Goal: Information Seeking & Learning: Learn about a topic

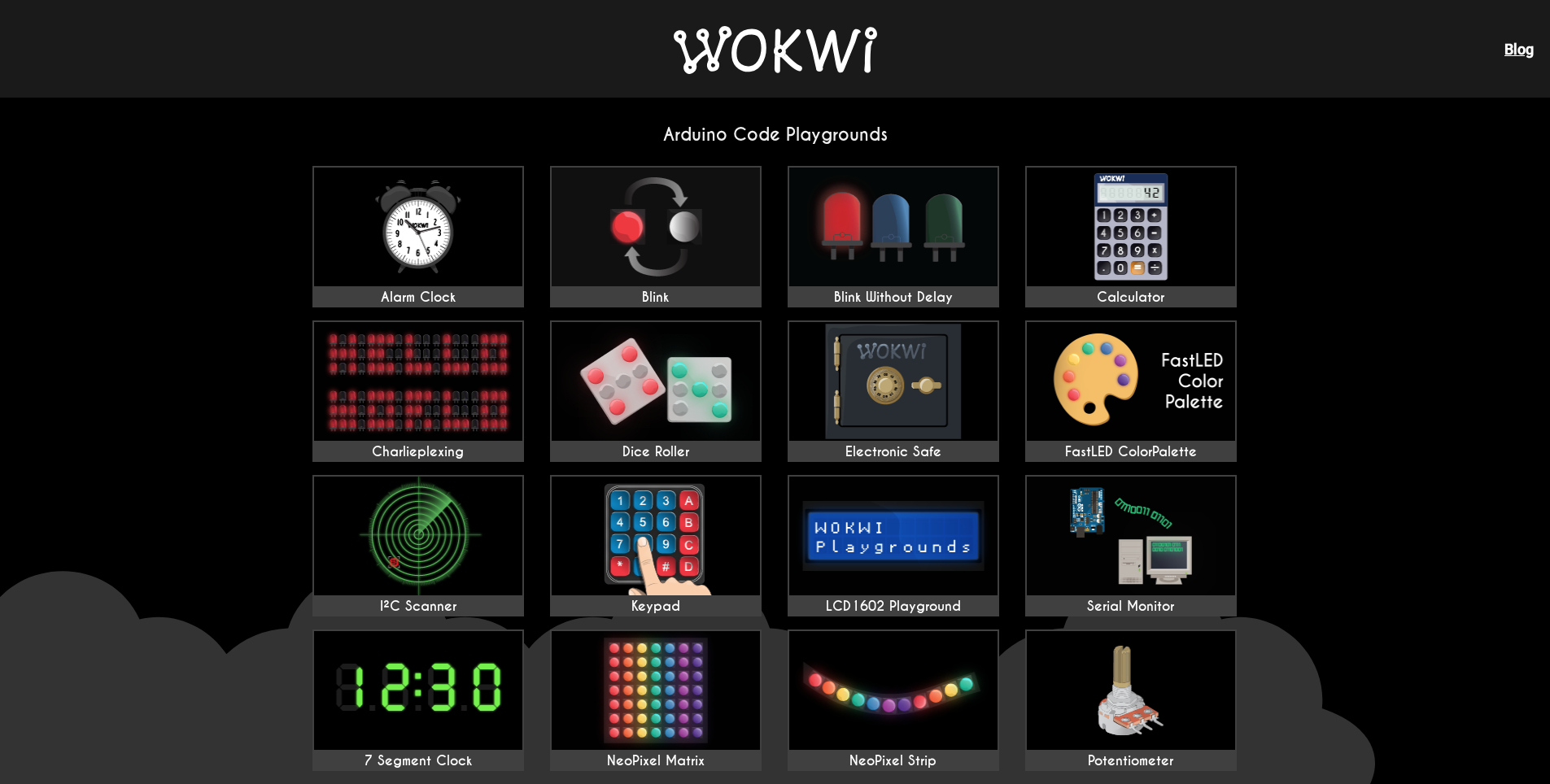
click at [945, 132] on h2 "Arduino Code Playgrounds" at bounding box center [775, 135] width 952 height 22
click at [817, 65] on img at bounding box center [775, 50] width 203 height 48
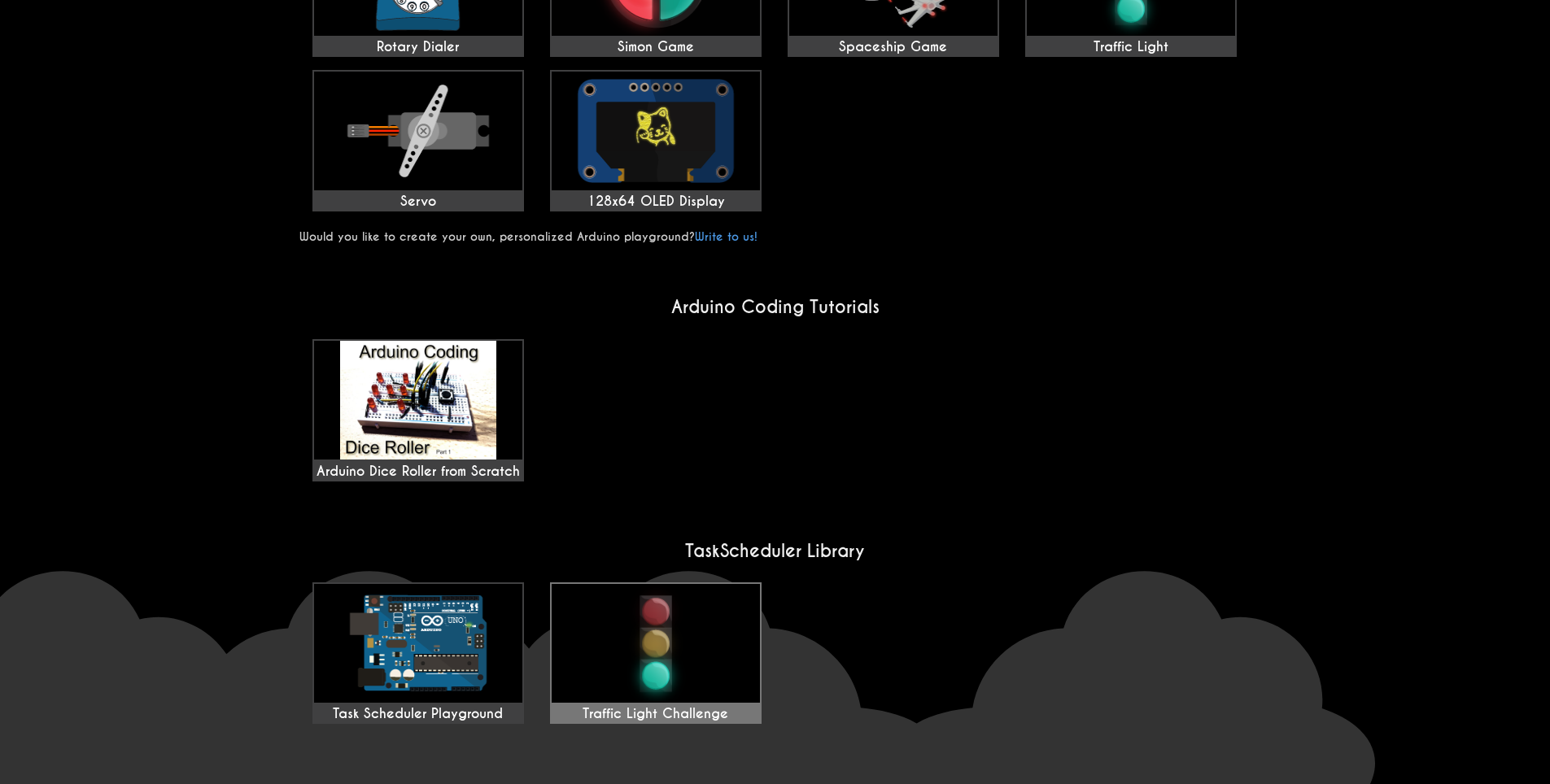
scroll to position [1078, 0]
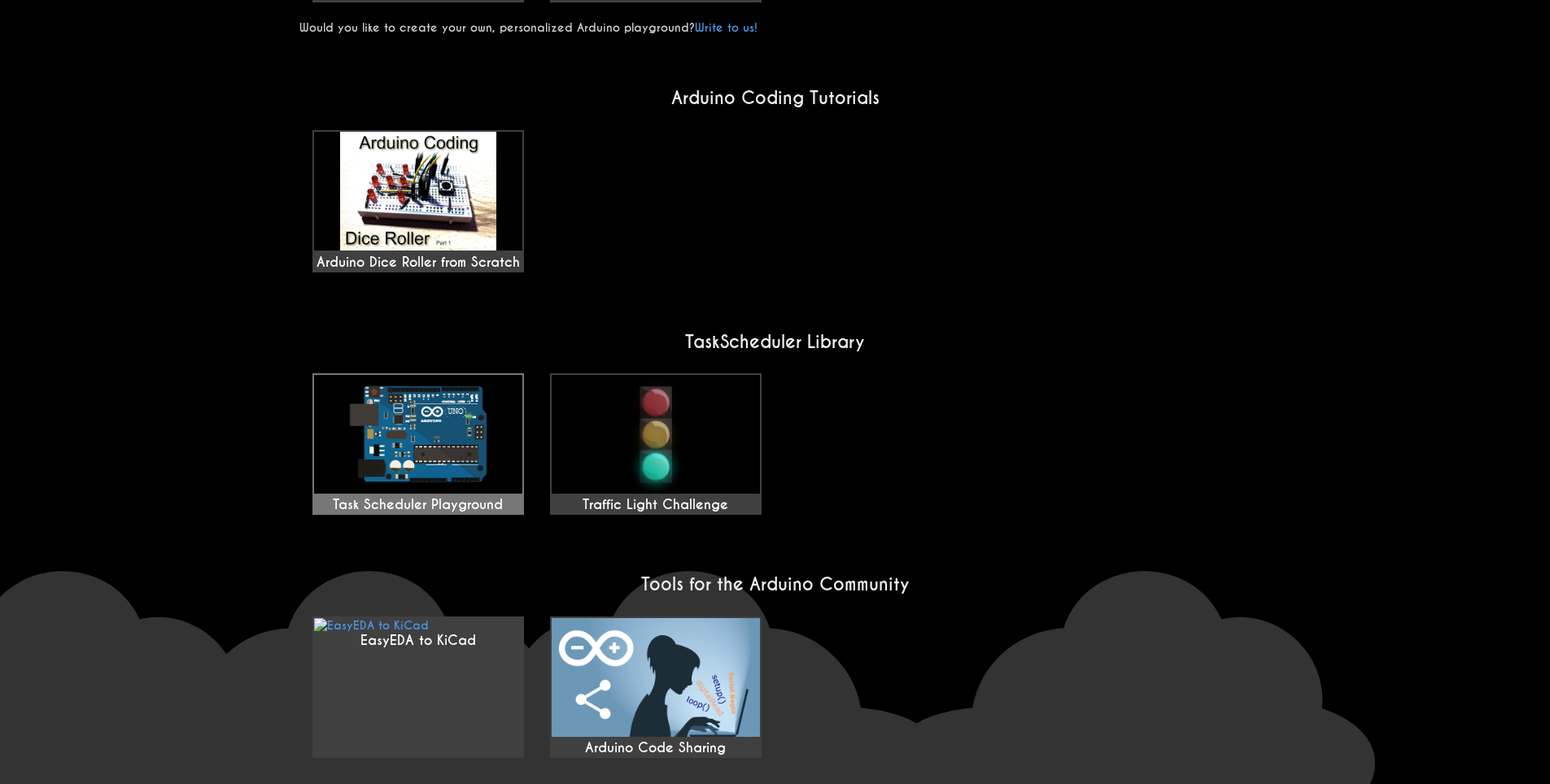
click at [440, 375] on img at bounding box center [418, 434] width 209 height 118
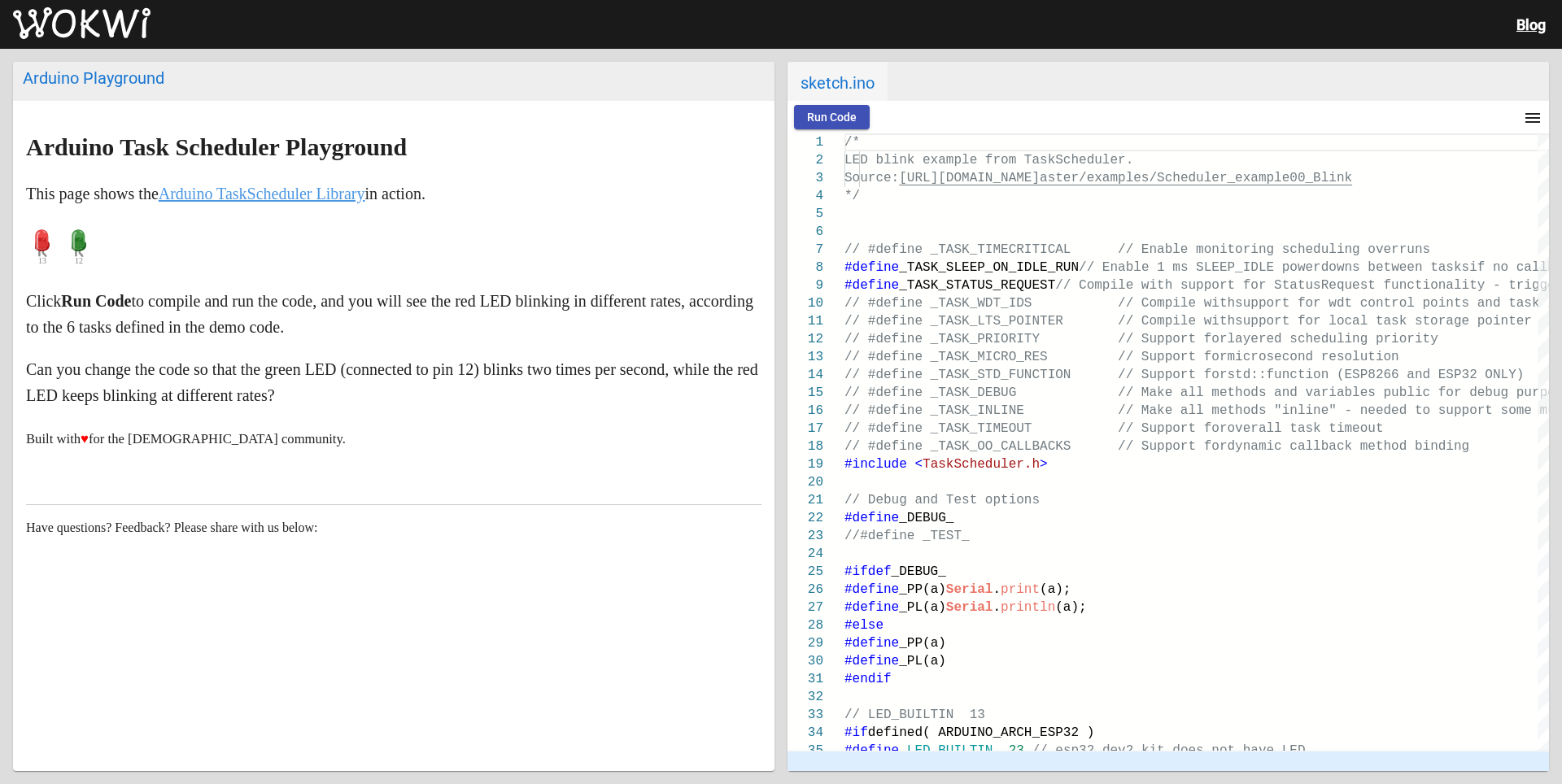
drag, startPoint x: 508, startPoint y: 78, endPoint x: 720, endPoint y: 57, distance: 213.0
click at [536, 118] on mat-card "Arduino Playground Arduino Task Scheduler Playground This page shows the Arduin…" at bounding box center [393, 415] width 762 height 709
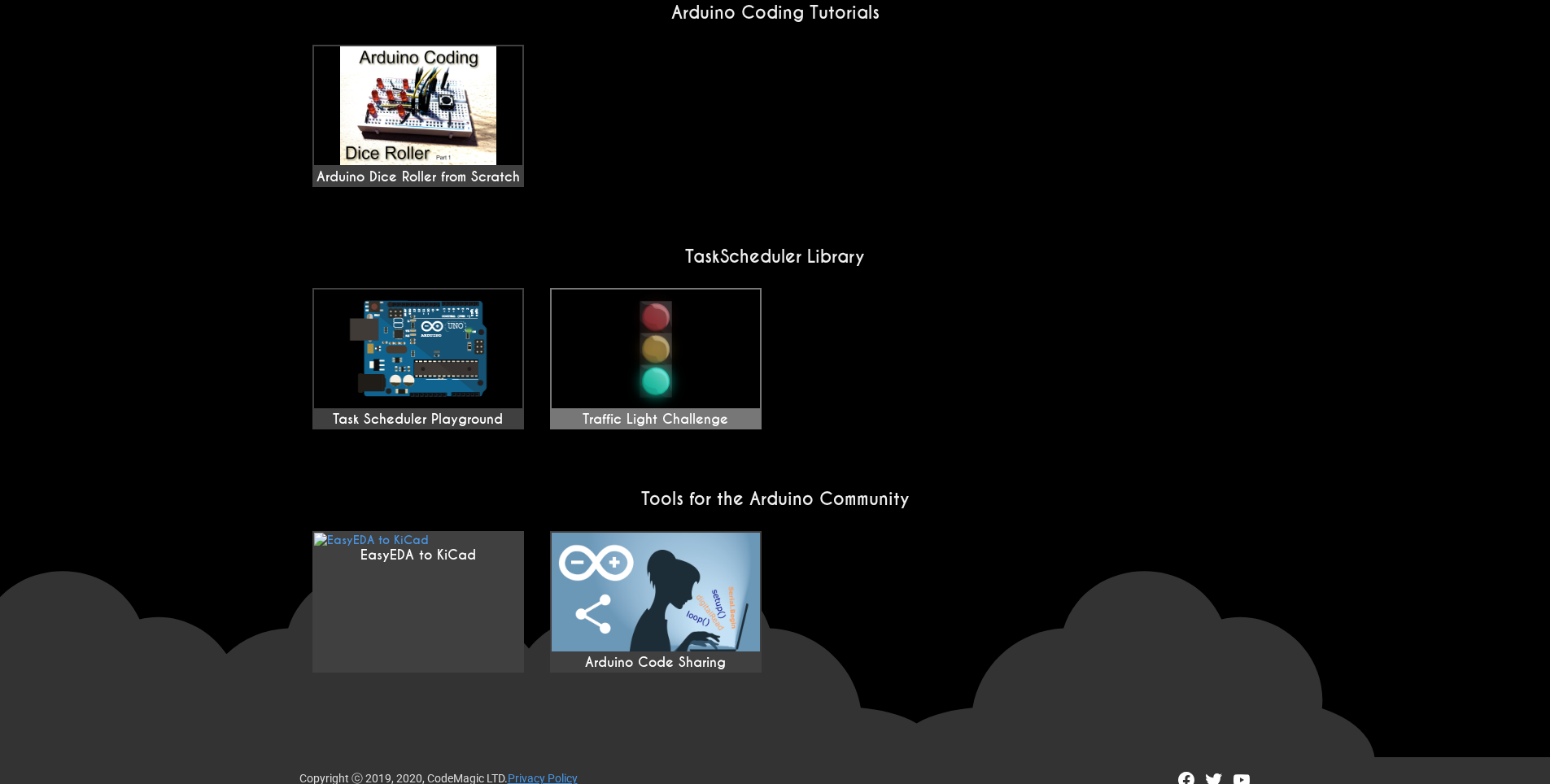
scroll to position [1167, 0]
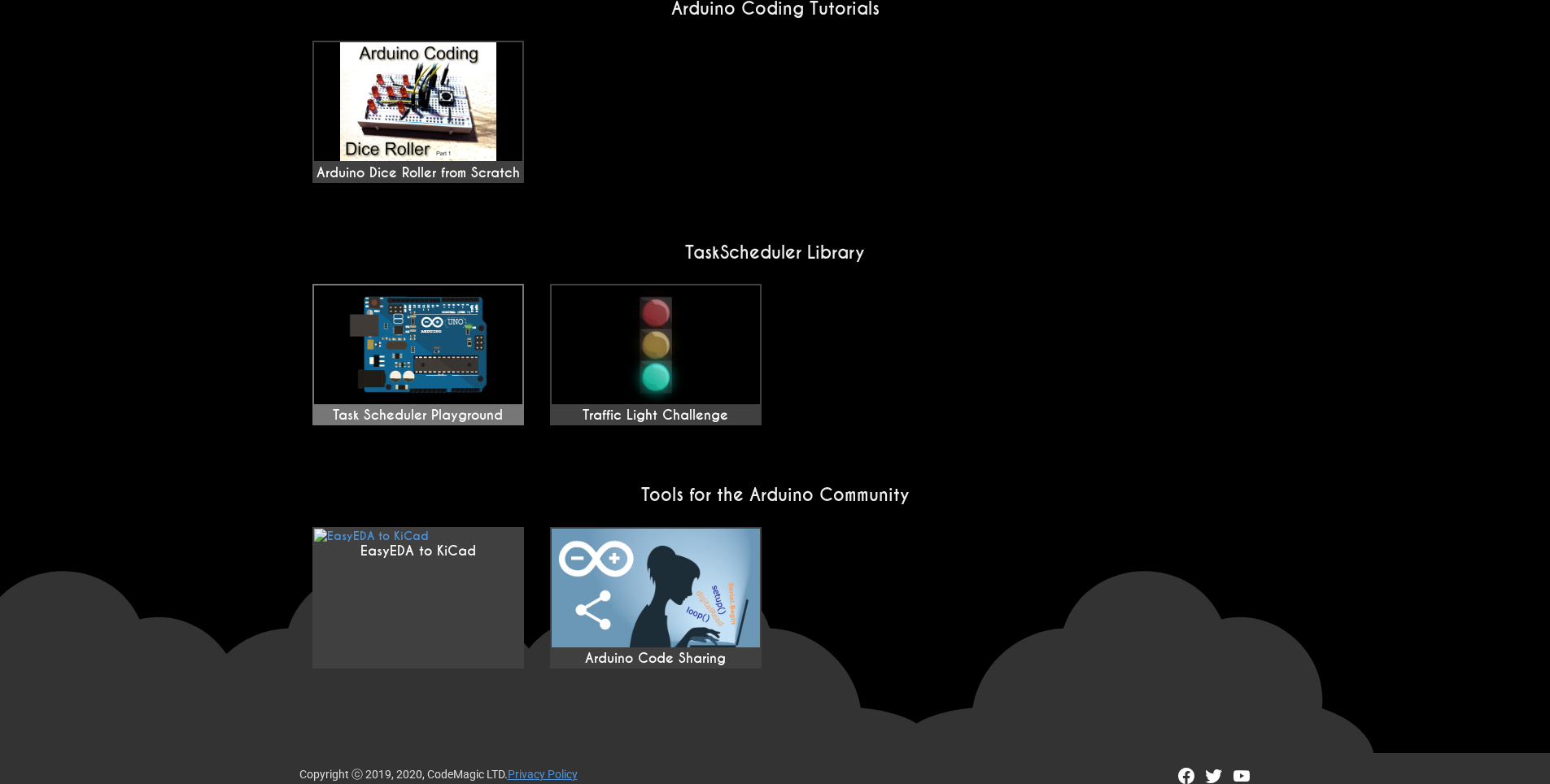
click at [476, 305] on img at bounding box center [418, 344] width 209 height 118
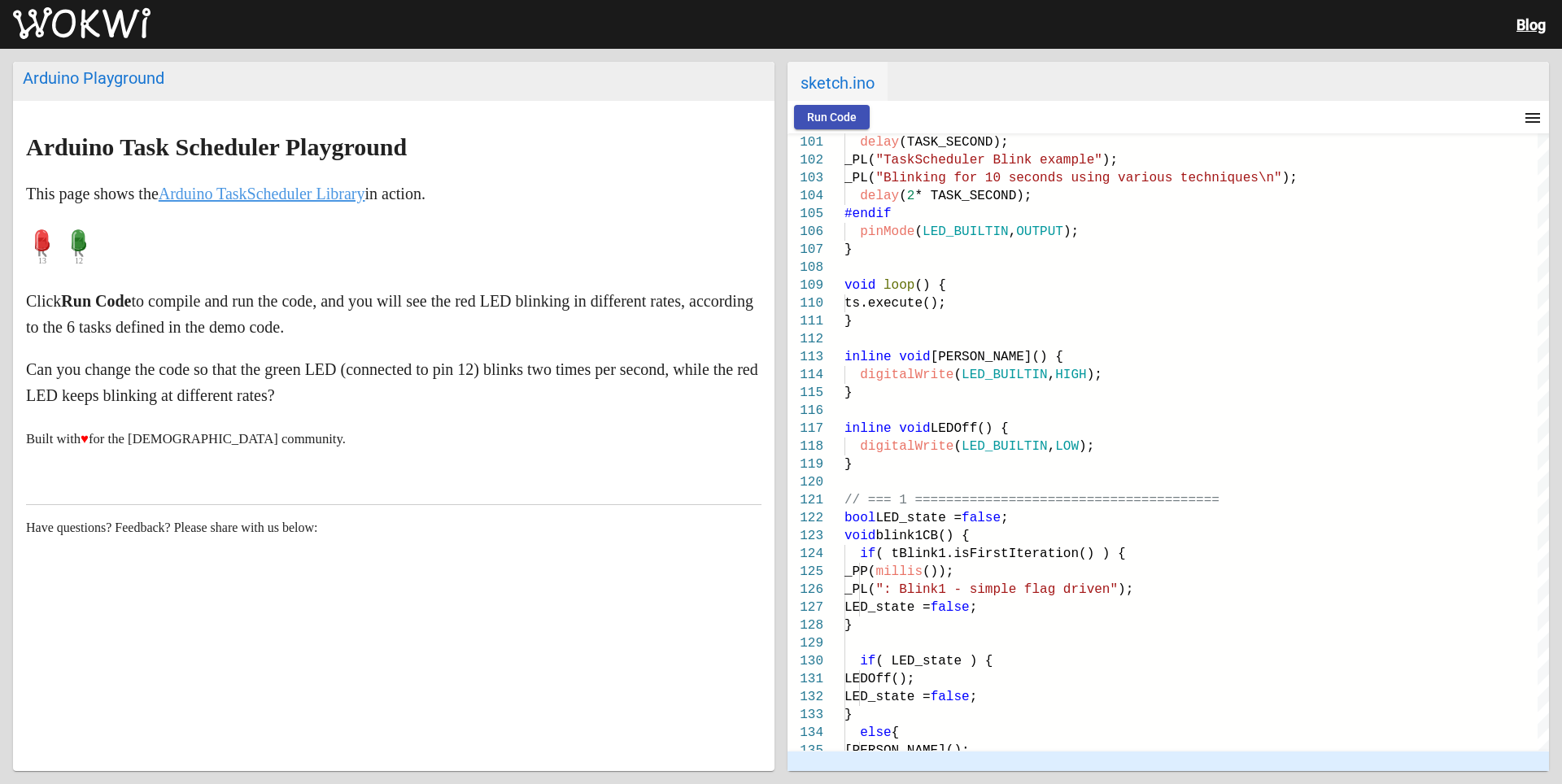
click at [846, 115] on span "Run Code" at bounding box center [831, 117] width 50 height 13
click at [896, 135] on div at bounding box center [1168, 135] width 762 height 5
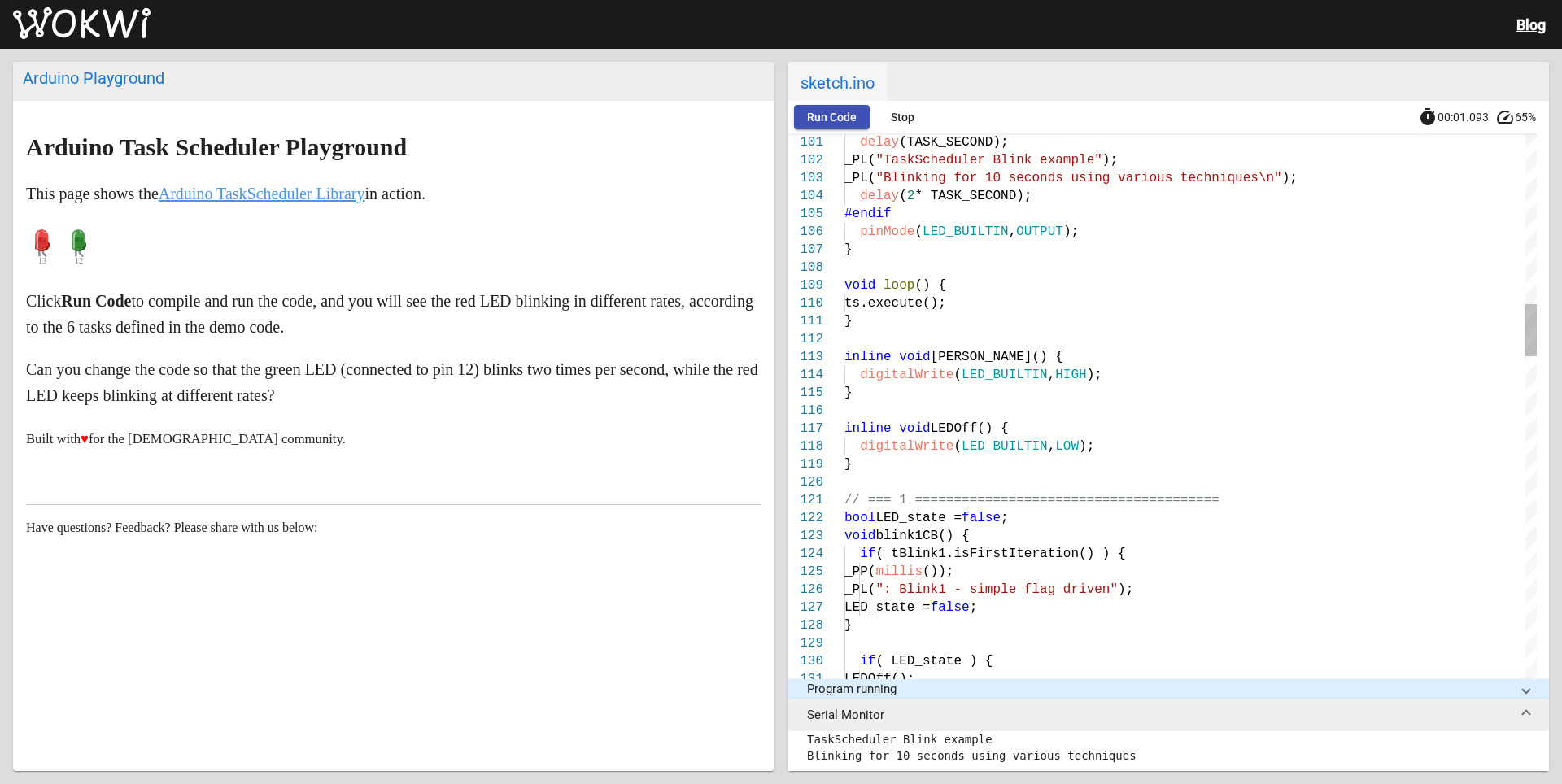
click at [897, 125] on button "Stop" at bounding box center [903, 117] width 52 height 24
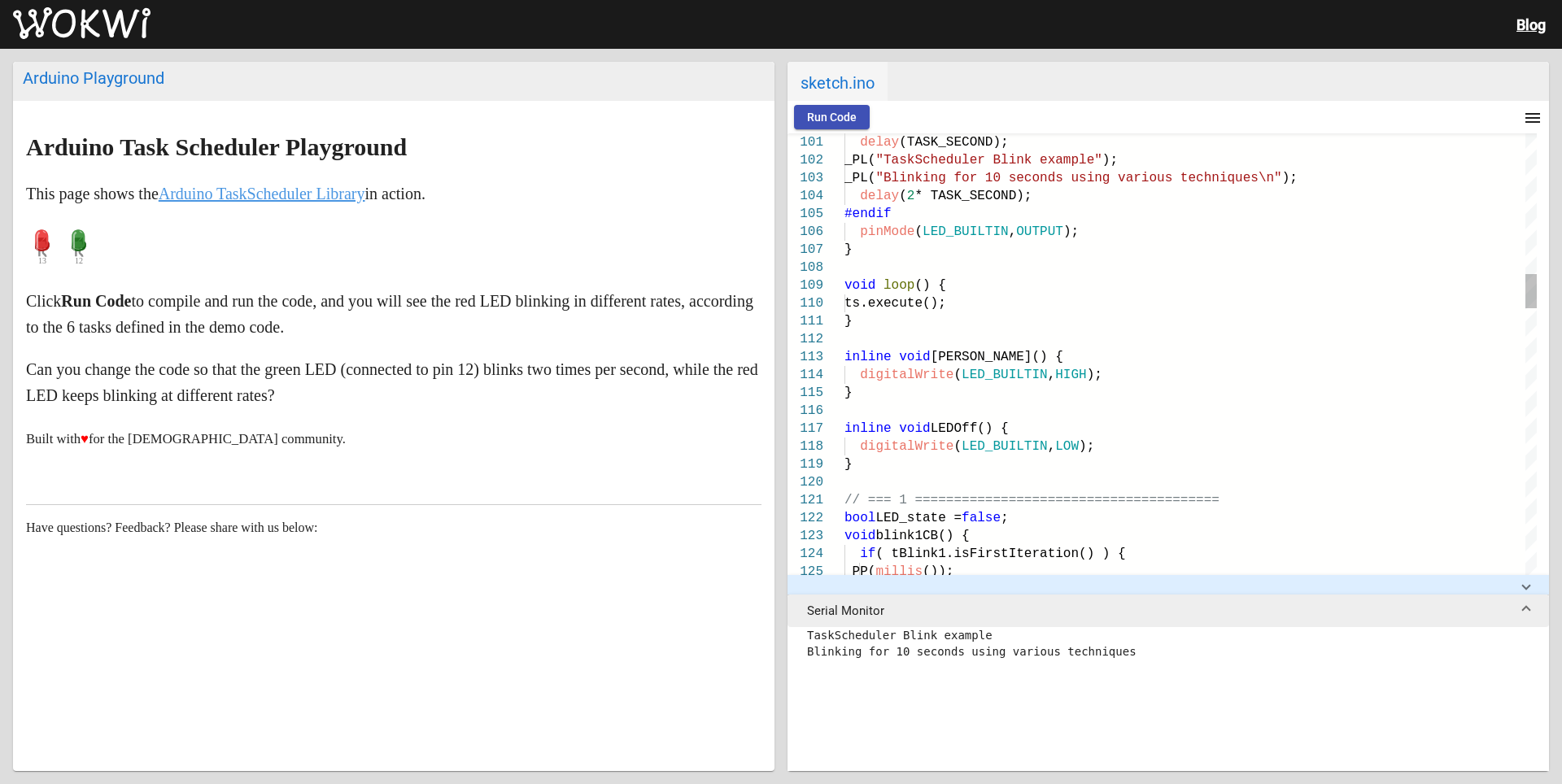
click at [38, 258] on span "13" at bounding box center [42, 261] width 33 height 8
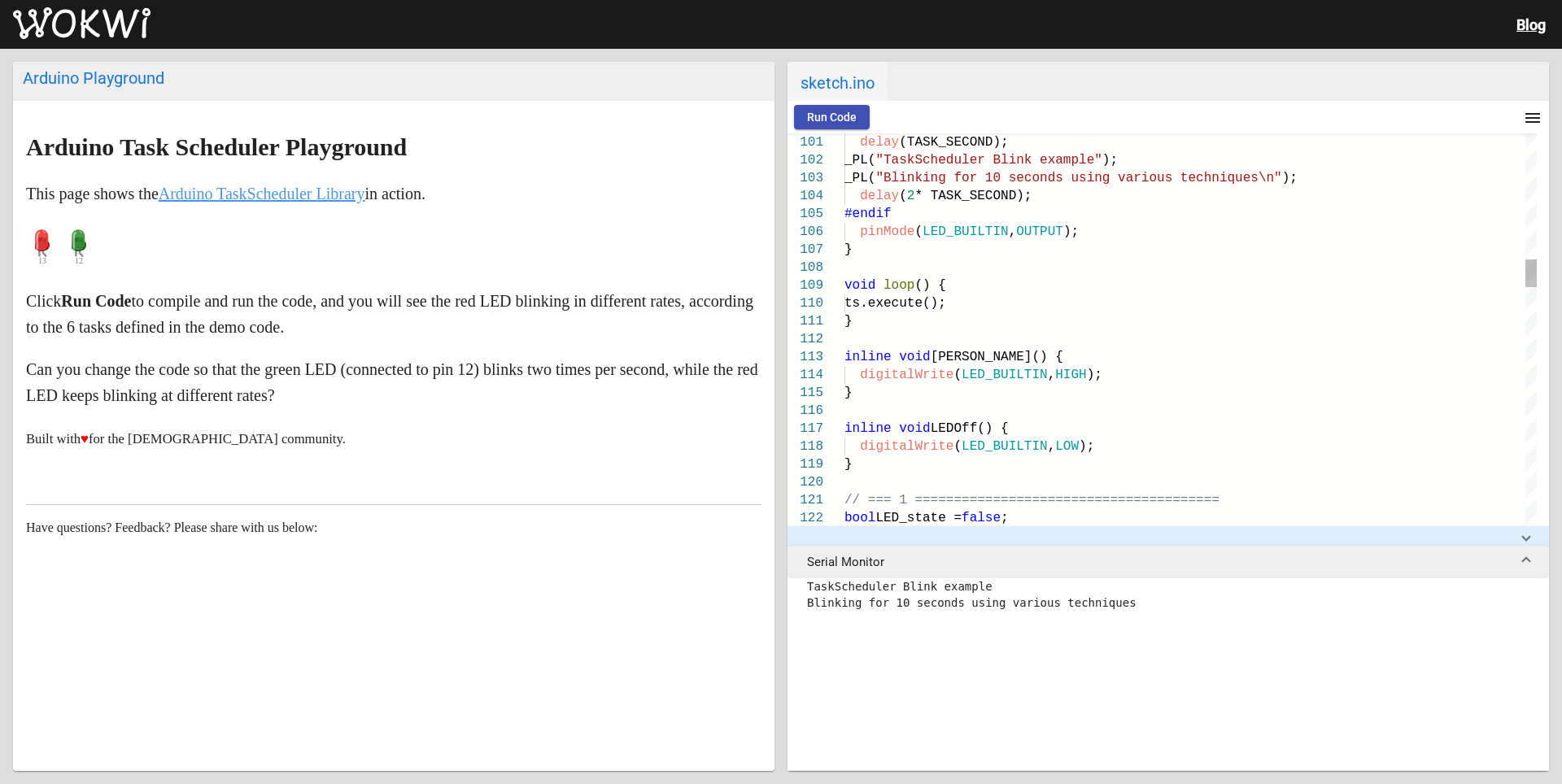
click at [152, 83] on div "Arduino Playground" at bounding box center [393, 79] width 742 height 20
